Goal: Transaction & Acquisition: Book appointment/travel/reservation

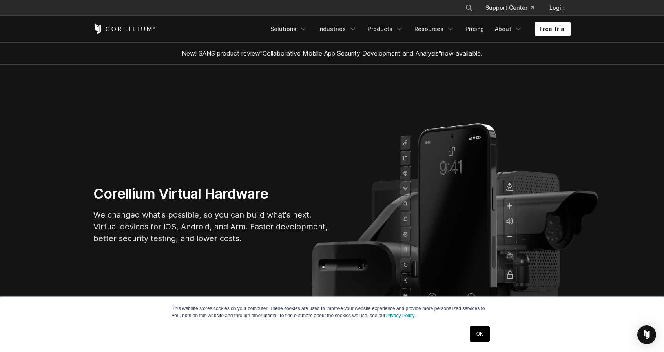
click at [551, 29] on link "Free Trial" at bounding box center [553, 29] width 36 height 14
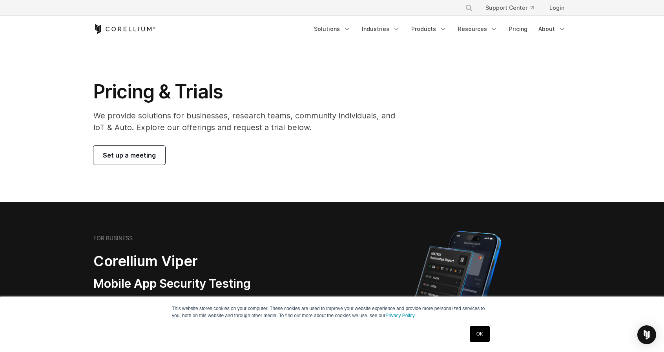
click at [110, 151] on span "Set up a meeting" at bounding box center [129, 155] width 53 height 9
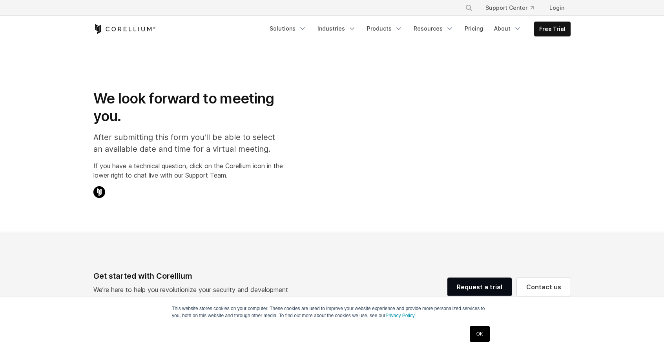
select select "**"
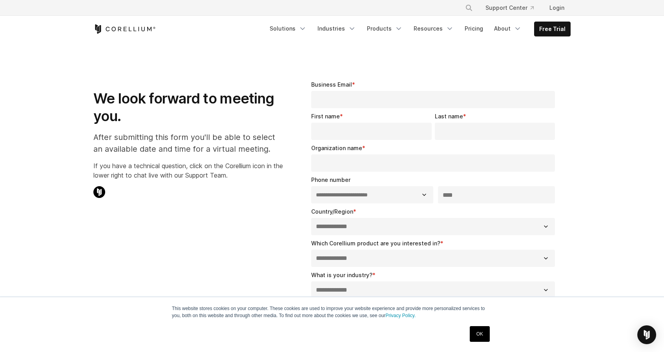
drag, startPoint x: 283, startPoint y: 189, endPoint x: 283, endPoint y: 193, distance: 4.3
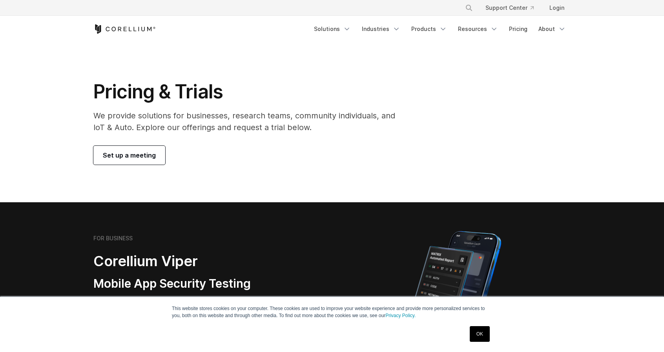
drag, startPoint x: 310, startPoint y: 189, endPoint x: 315, endPoint y: 188, distance: 4.8
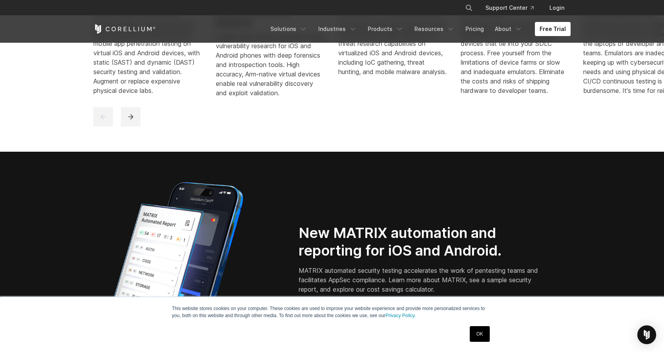
scroll to position [667, 0]
